Goal: Find specific page/section: Find specific page/section

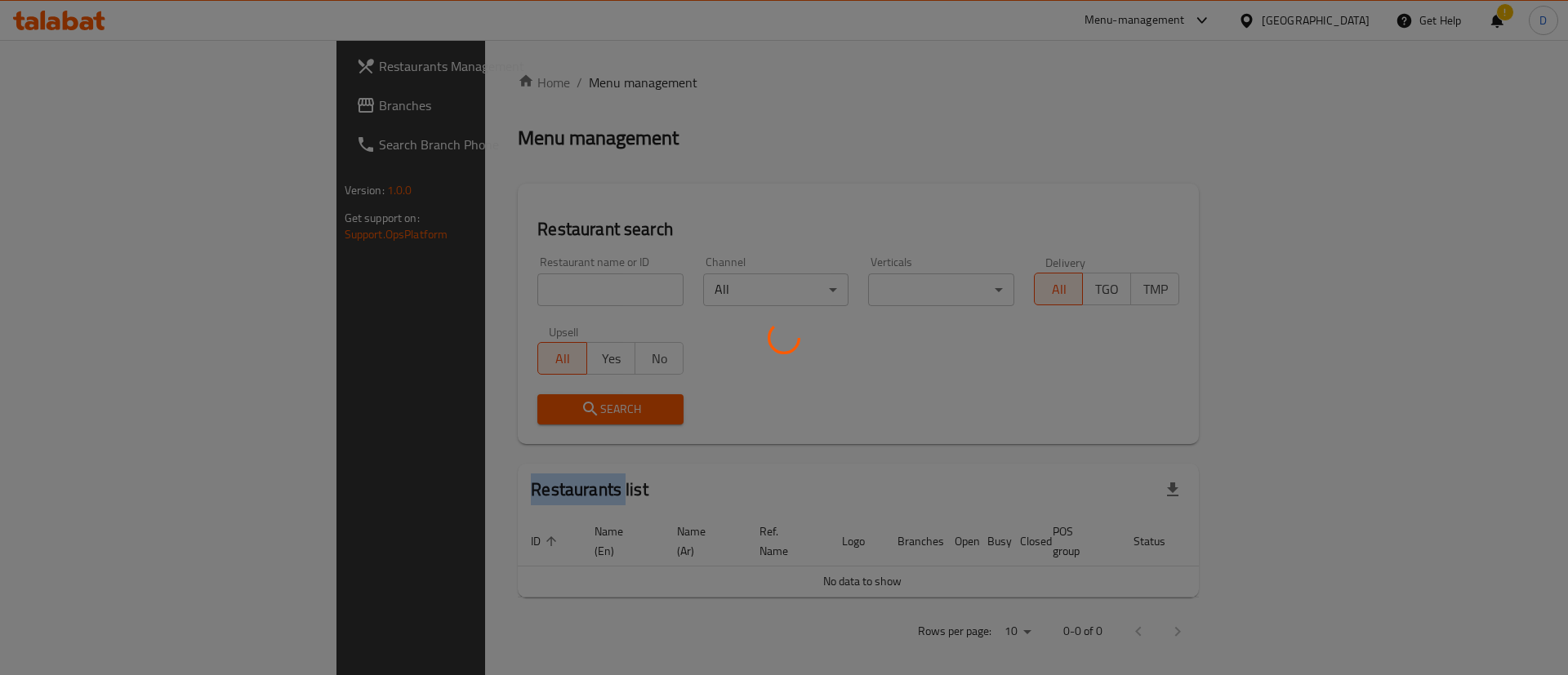
drag, startPoint x: 0, startPoint y: 0, endPoint x: 445, endPoint y: 287, distance: 529.5
click at [447, 288] on div at bounding box center [784, 338] width 1568 height 675
click at [433, 284] on div at bounding box center [784, 338] width 1568 height 675
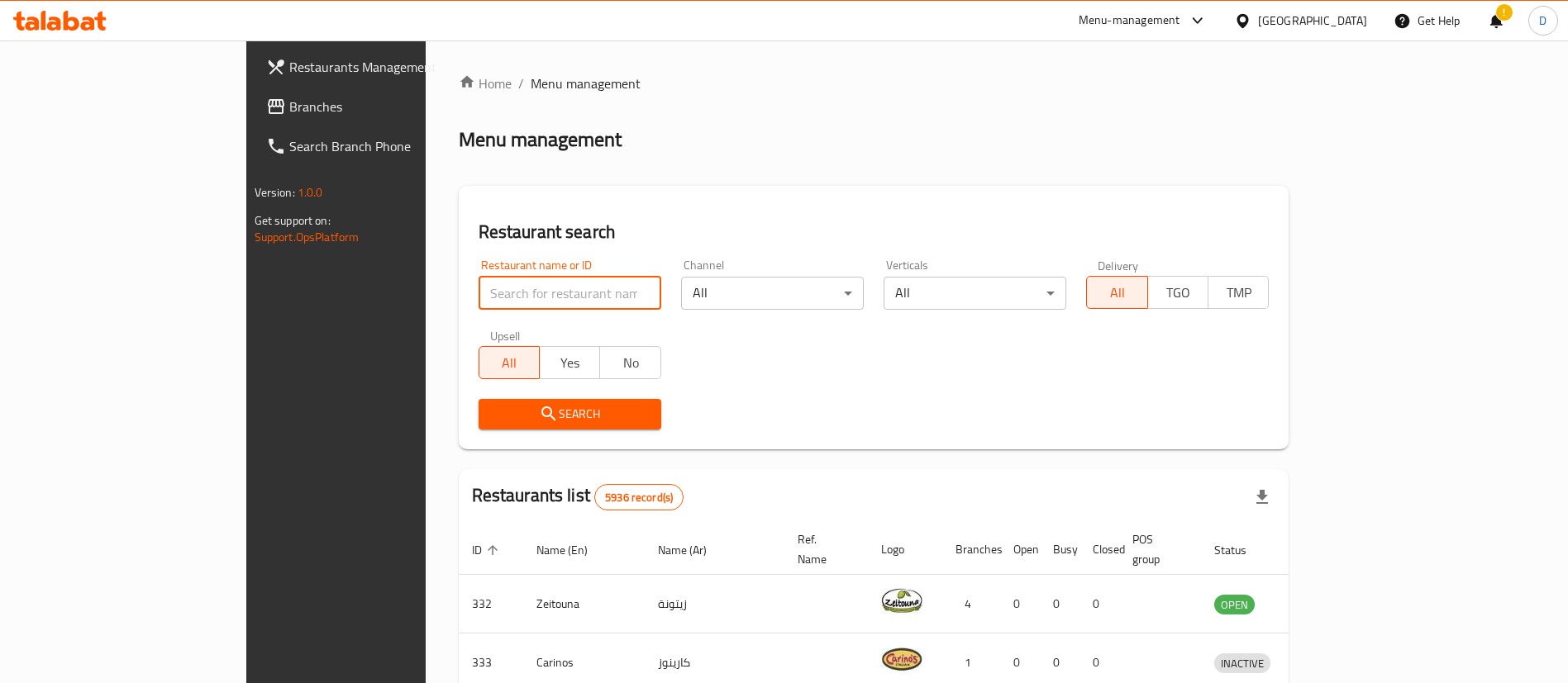
click at [479, 278] on input "search" at bounding box center [570, 293] width 182 height 33
paste input "Wolayat Ali"
type input "Wolayat Ali"
click button "Search" at bounding box center [570, 415] width 182 height 31
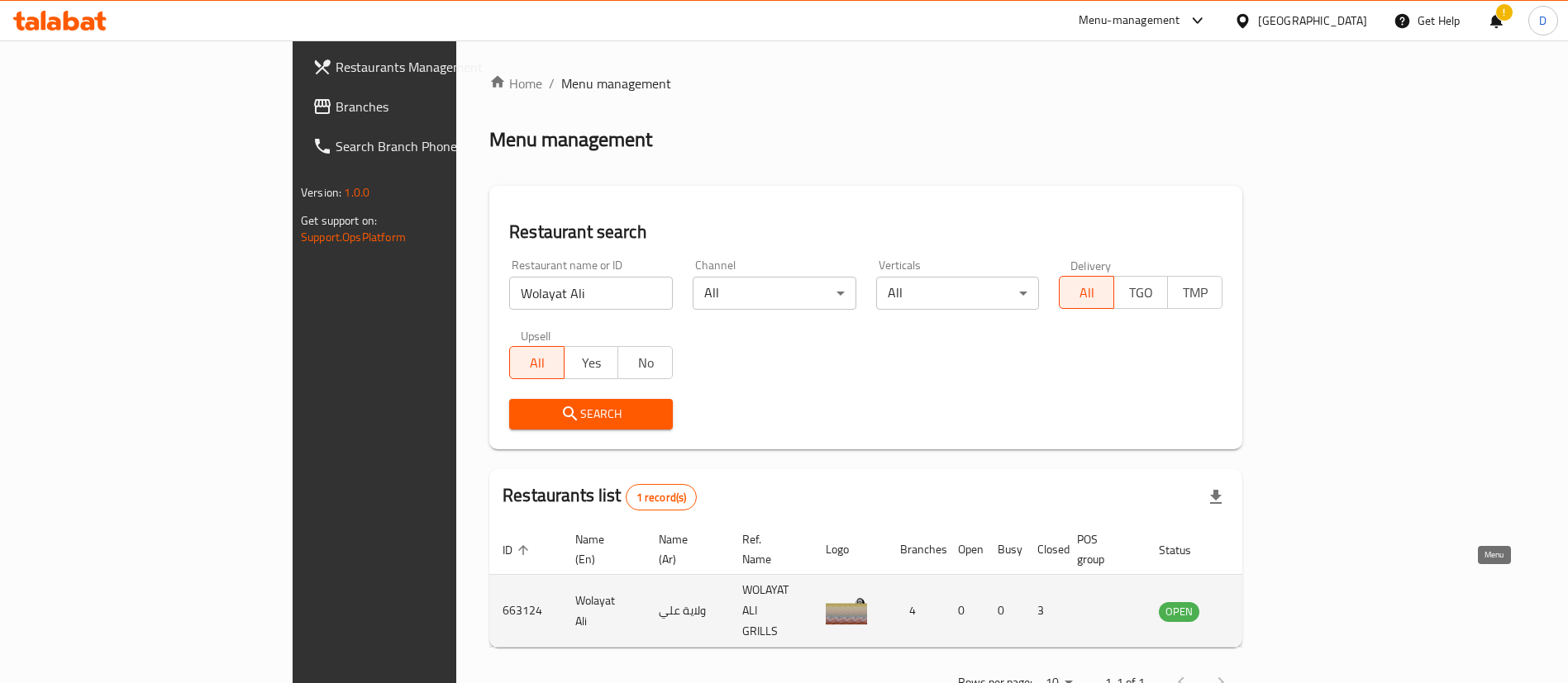
click at [1265, 601] on icon "enhanced table" at bounding box center [1255, 611] width 20 height 20
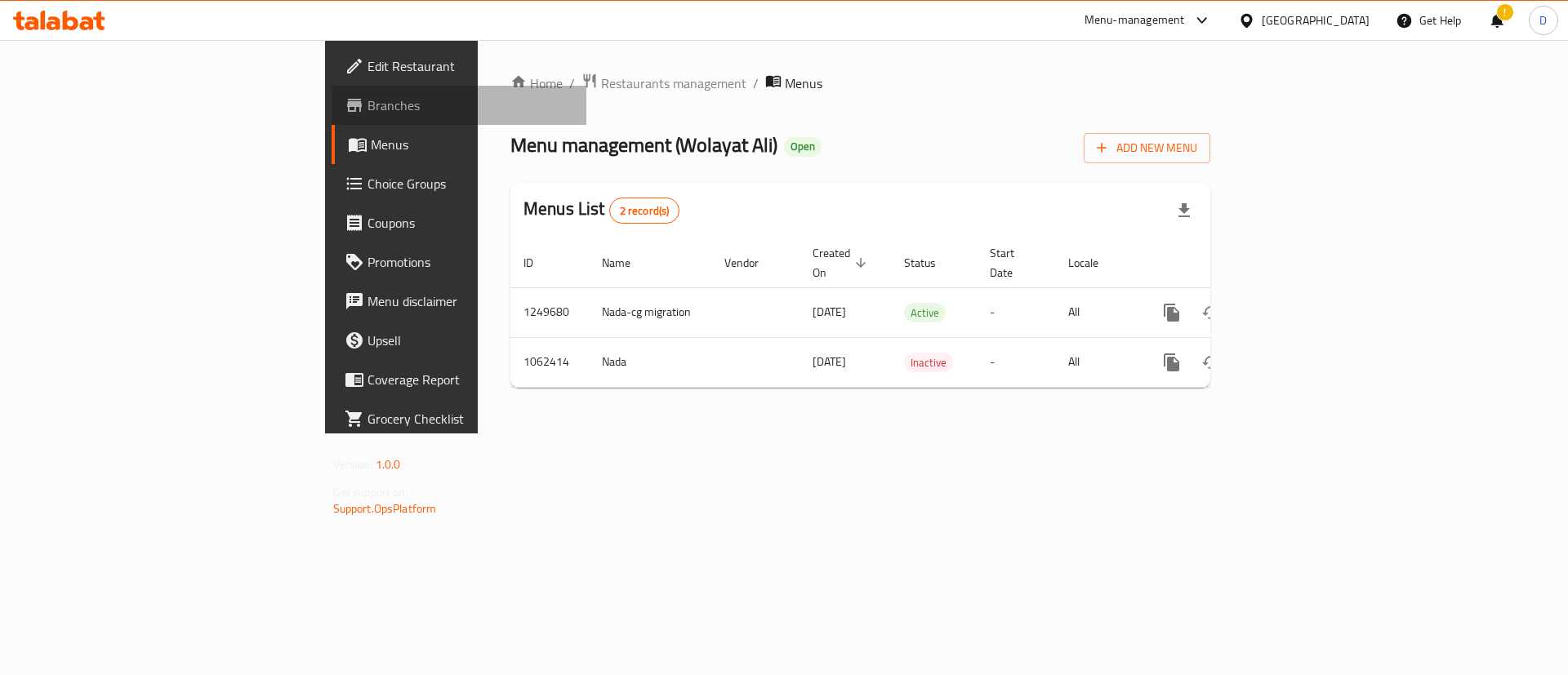
click at [368, 96] on span "Branches" at bounding box center [470, 105] width 206 height 19
